Goal: Task Accomplishment & Management: Complete application form

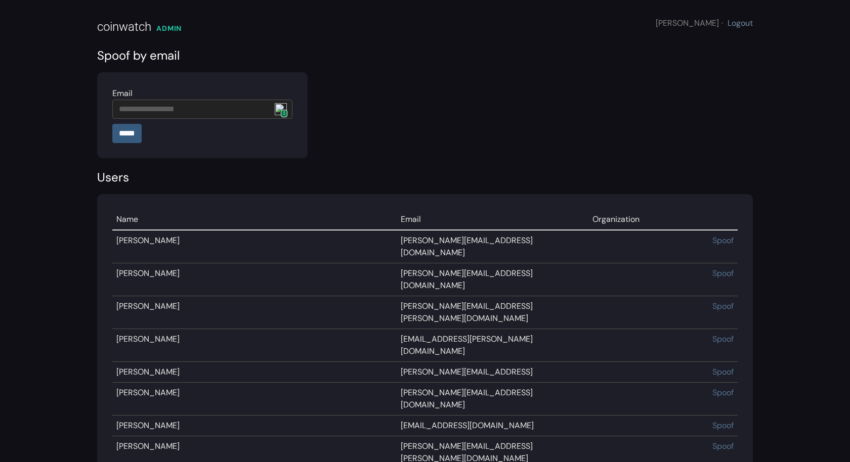
click at [734, 22] on link "Logout" at bounding box center [739, 23] width 25 height 11
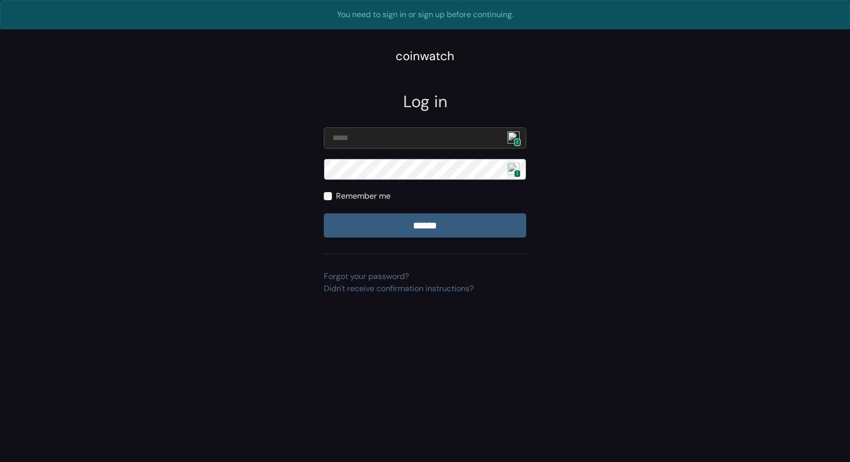
click at [519, 134] on img at bounding box center [513, 137] width 12 height 12
type input "**********"
click at [427, 228] on input "******" at bounding box center [425, 225] width 202 height 24
